Goal: Find specific page/section: Find specific page/section

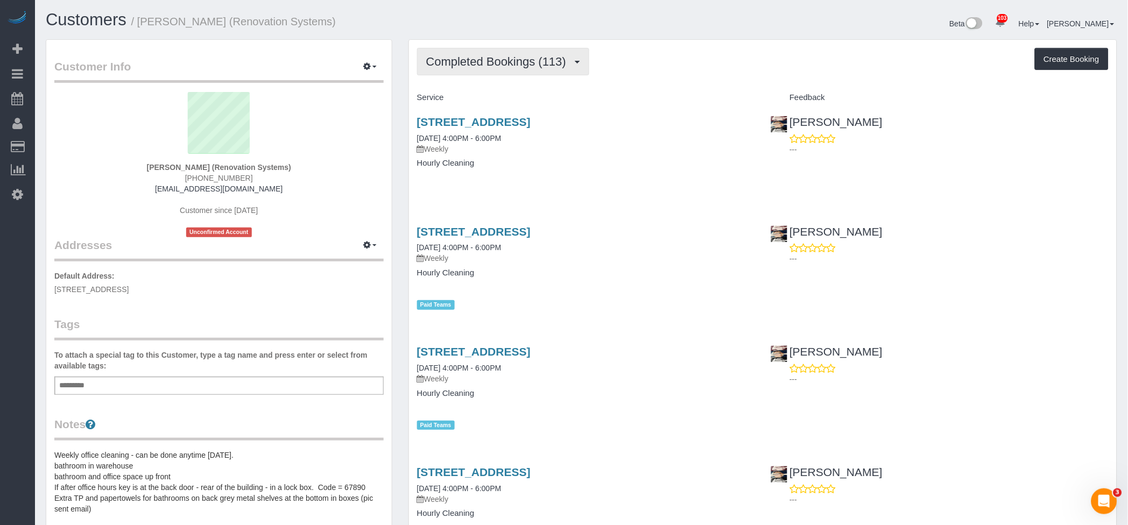
click at [490, 62] on span "Completed Bookings (113)" at bounding box center [498, 61] width 145 height 13
drag, startPoint x: 724, startPoint y: 80, endPoint x: 718, endPoint y: 83, distance: 6.0
click at [525, 55] on span "Completed Bookings (113)" at bounding box center [498, 61] width 145 height 13
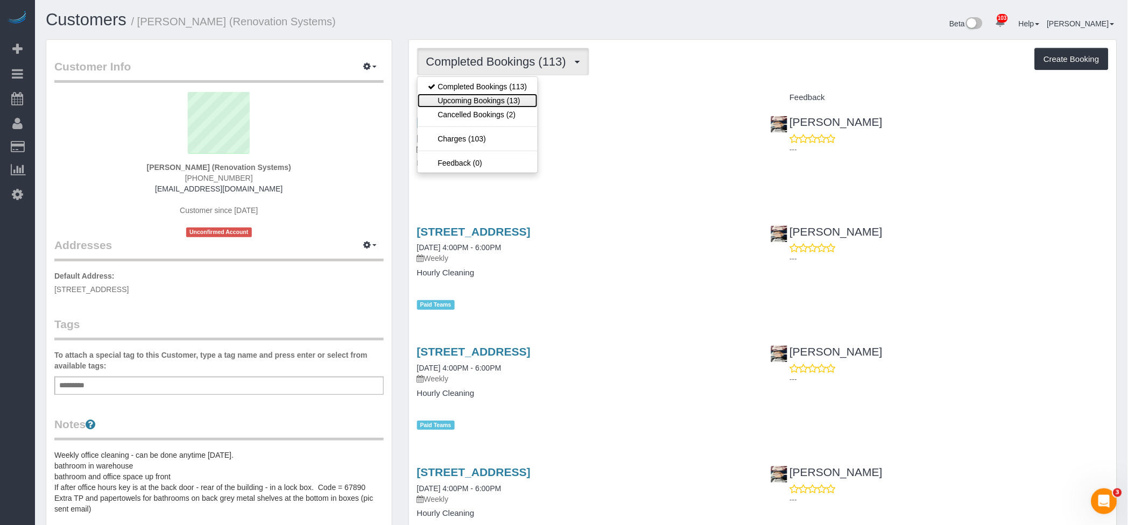
click at [504, 103] on link "Upcoming Bookings (13)" at bounding box center [478, 101] width 121 height 14
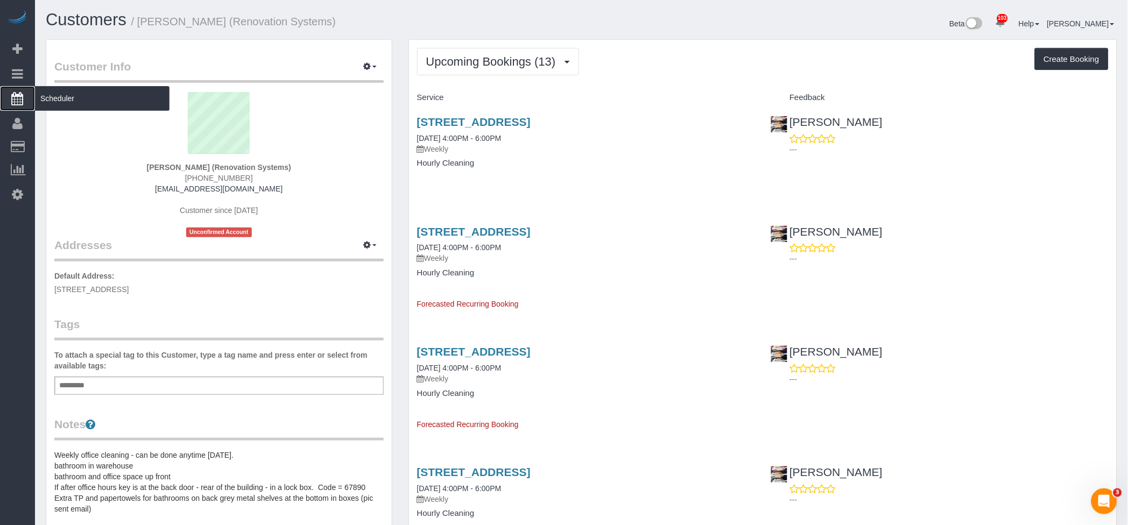
click at [46, 91] on span "Scheduler" at bounding box center [102, 98] width 135 height 25
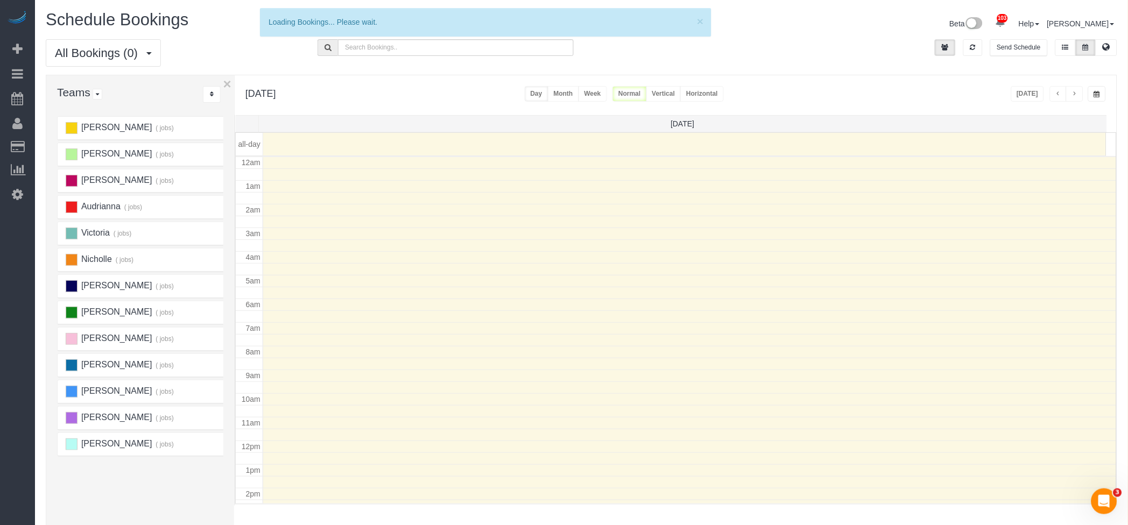
scroll to position [143, 0]
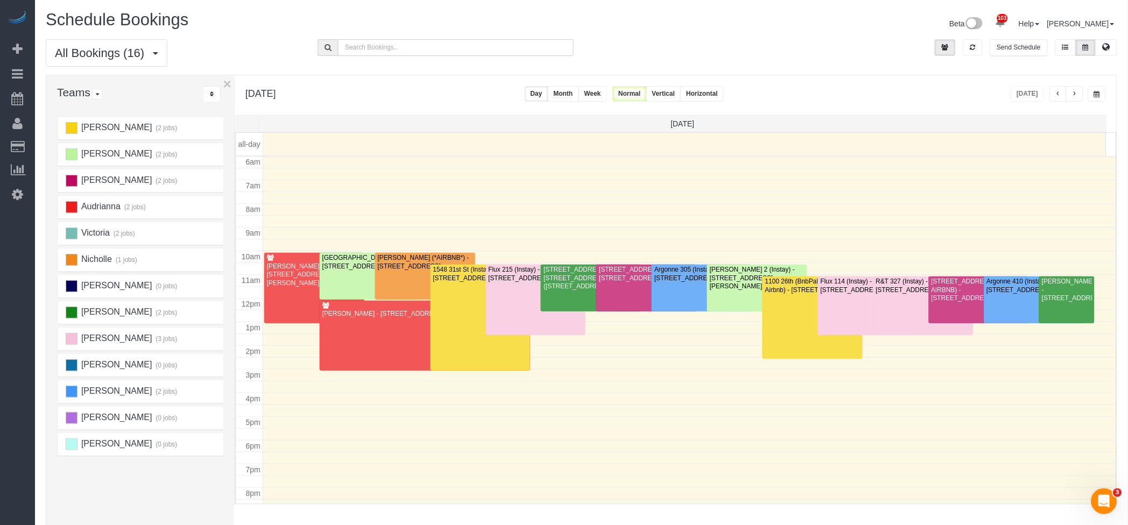
click at [414, 47] on input "text" at bounding box center [455, 47] width 235 height 17
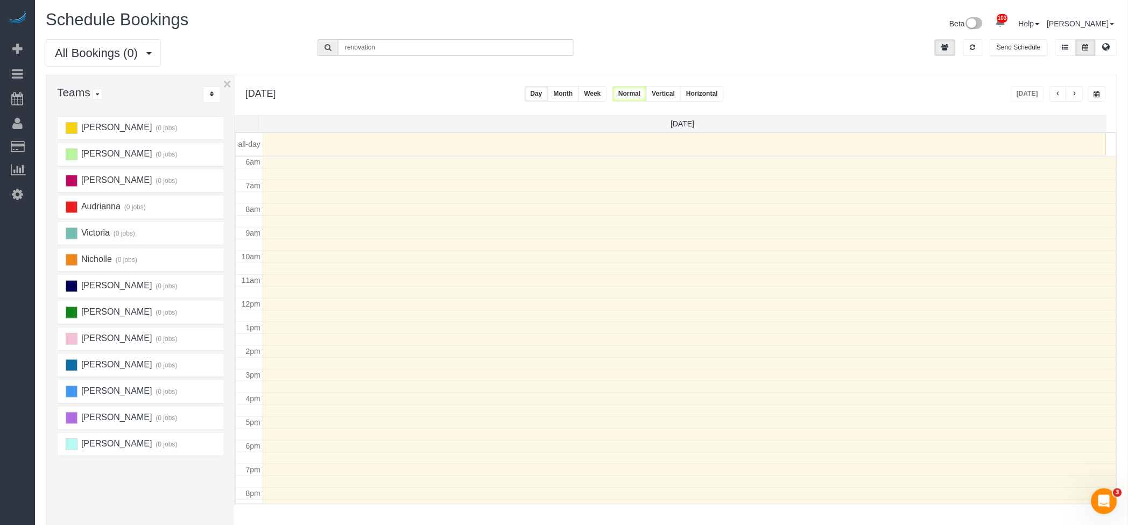
click at [579, 95] on button "Month" at bounding box center [563, 94] width 31 height 16
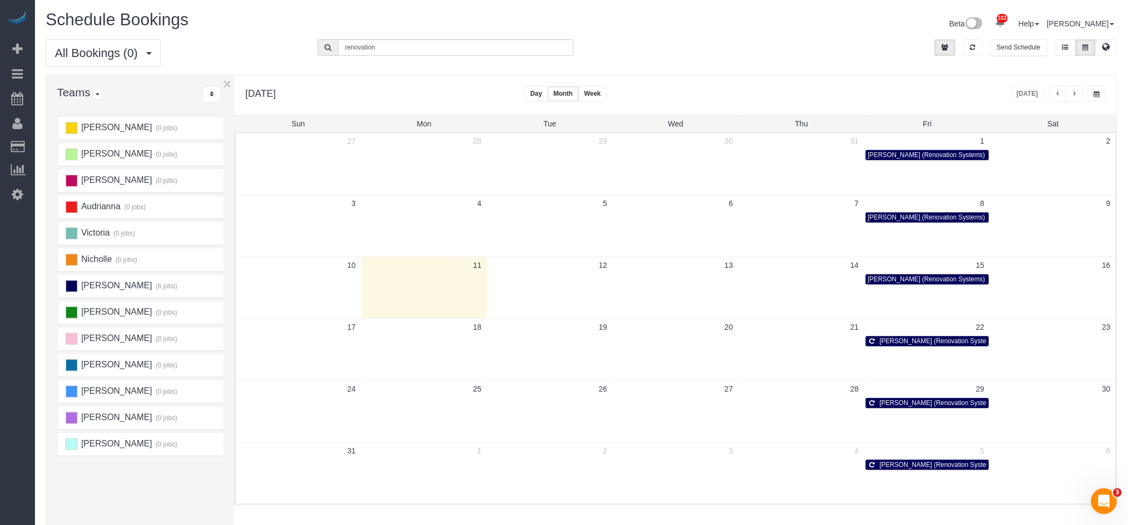
click at [910, 98] on div "[DATE] [DATE] Day Month Week Normal Vertical Horizontal" at bounding box center [676, 95] width 882 height 40
click at [1059, 97] on span "button" at bounding box center [1058, 94] width 5 height 6
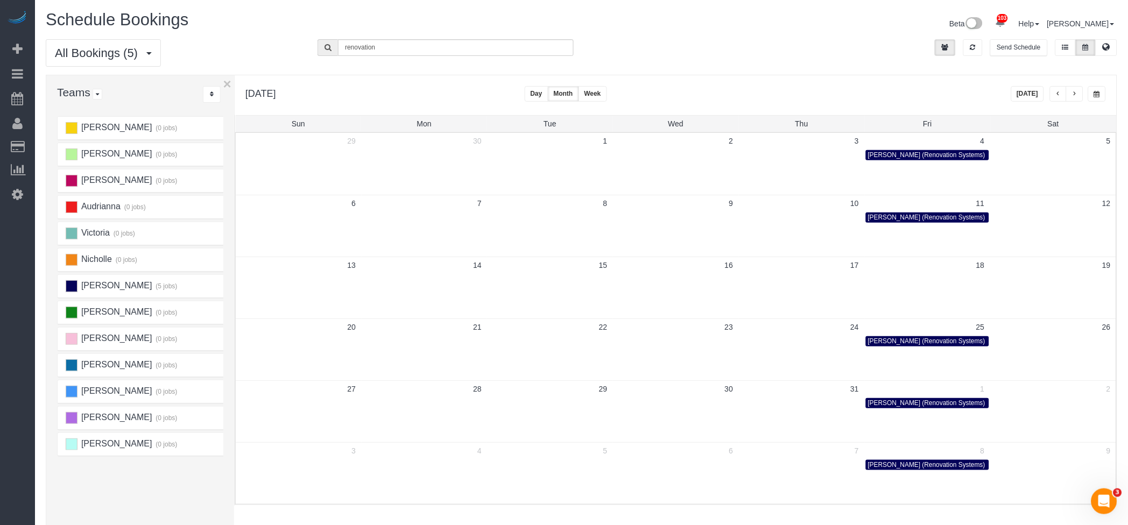
click at [1077, 94] on span "button" at bounding box center [1074, 94] width 5 height 6
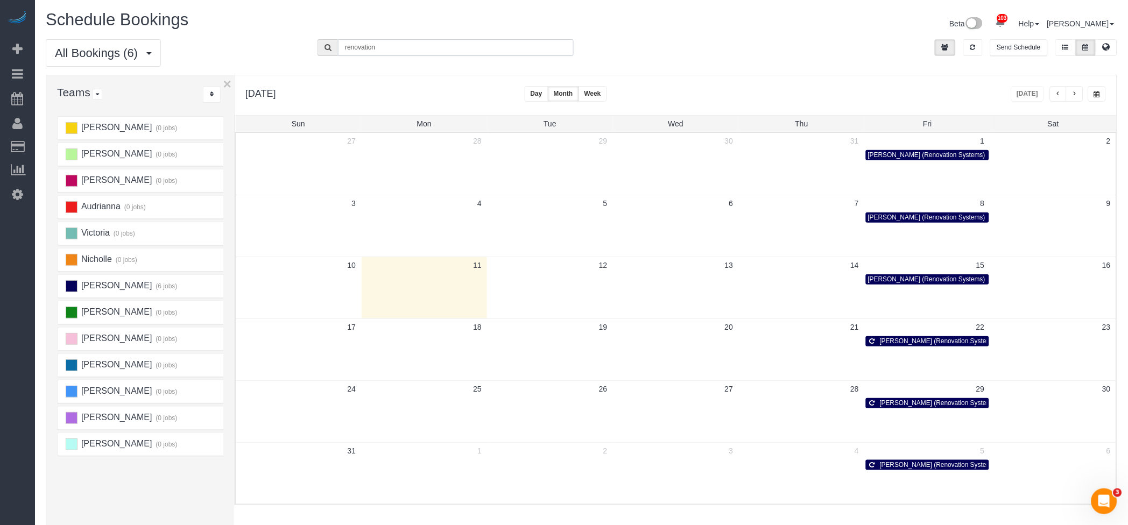
click at [411, 45] on input "renovation" at bounding box center [455, 47] width 235 height 17
type input "forget"
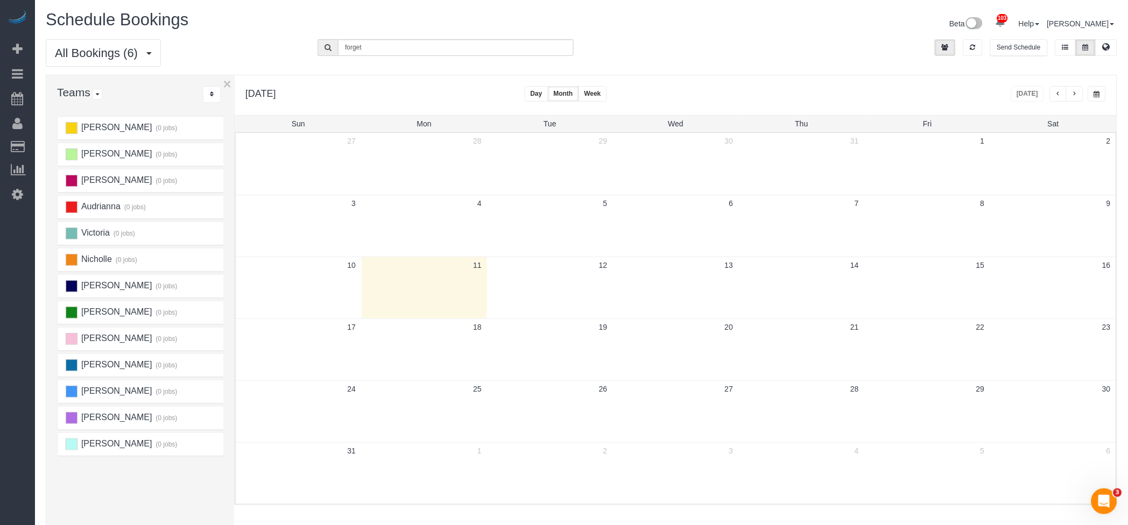
click at [722, 86] on div "Normal Vertical Horizontal" at bounding box center [667, 94] width 111 height 16
